Goal: Ask a question

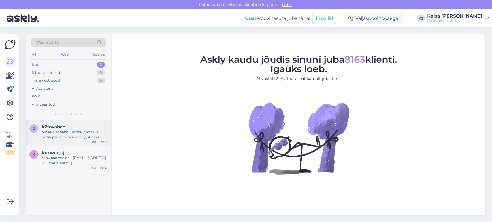
click at [66, 140] on div "Можно только 3 детей добавить ,четвертого ребенка не добавить .про него тогда н…" at bounding box center [74, 135] width 66 height 10
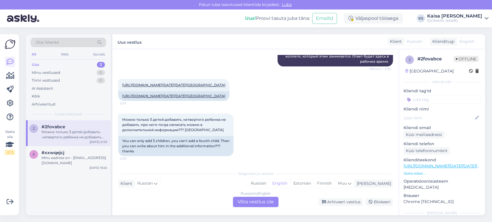
scroll to position [2349, 0]
click at [314, 182] on div "Estonian" at bounding box center [302, 183] width 24 height 9
click at [262, 205] on div "Russian to Estonian Võta vestlus üle" at bounding box center [256, 202] width 46 height 10
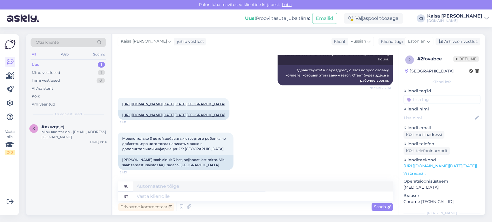
scroll to position [2586, 0]
click at [197, 113] on link "[URL][DOMAIN_NAME][DATE][DATE][GEOGRAPHIC_DATA]" at bounding box center [173, 115] width 103 height 4
click at [233, 198] on textarea at bounding box center [263, 197] width 260 height 10
type textarea "Ter"
type textarea "Дорога"
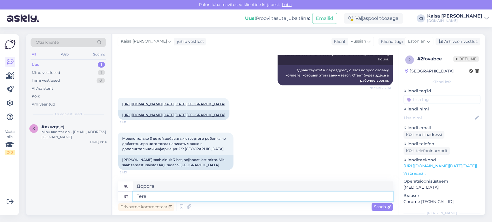
type textarea "Tere, j"
type textarea "Привет,"
type textarea "Tere pä"
type textarea "Привет"
type textarea "Tere päevast, jah"
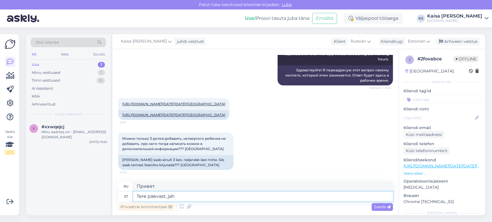
type textarea "Добрый день,"
type textarea "Tere päevast, jah"
type textarea "Добрый день, да."
type textarea "Tere päevast, jah, 1"
type textarea "Добрый день, да,"
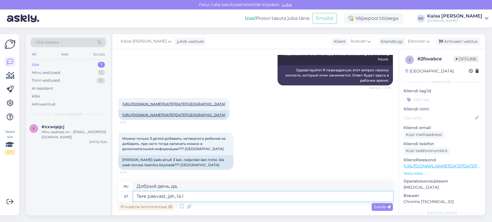
type textarea "Tere päevast, jah, 1a la"
type textarea "Добрый день, да, 1а"
type textarea "Tere päevast, jah, 1a lapse inf"
type textarea "Добрый день, да, ребенку 1 год."
type textarea "Tere päevast, jah, 1a lapse info m"
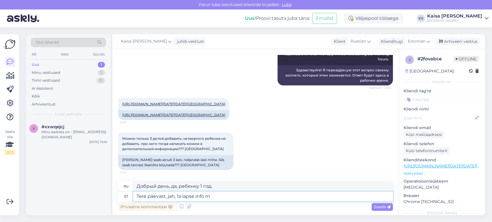
type textarea "Добрый день, да, информация о ребенке в возрасте 1 года."
type textarea "Tere päevast, jah, 1a lapse info märkige pal"
type textarea "Добрый день, да, пожалуйста, укажите информацию для ребенка в возрасте 1 года."
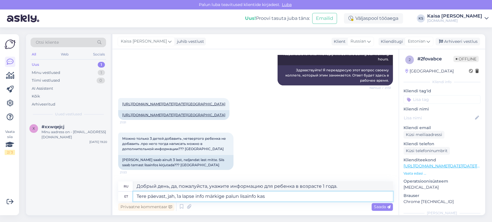
type textarea "Tere päevast, jah, 1a lapse info märkige palun lisainfo [PERSON_NAME]"
type textarea "Добрый день, да, информация о ребенке в возрасте 1 года, пожалуйста, укажите до…"
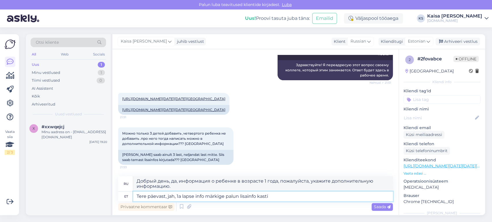
type textarea "Tere päevast, jah, 1a lapse info märkige palun lisainfo kasti."
type textarea "Добрый день, да, пожалуйста, укажите информацию о годовалом ребенке в поле «Доп…"
type textarea "Tere päevast, jah, 1a lapse info märkige palun lisainfo kasti."
